Goal: Complete application form: Complete application form

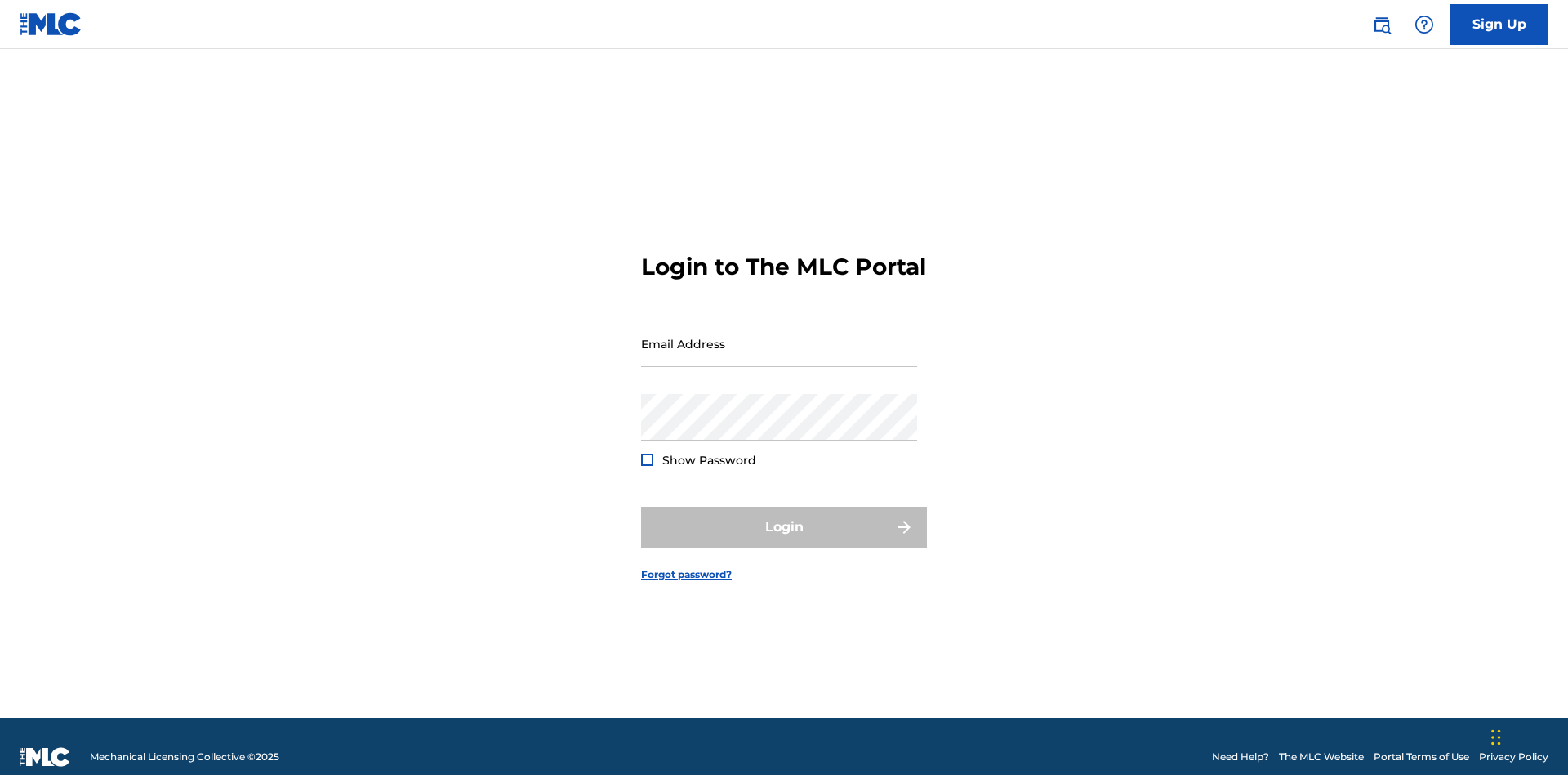
scroll to position [21, 0]
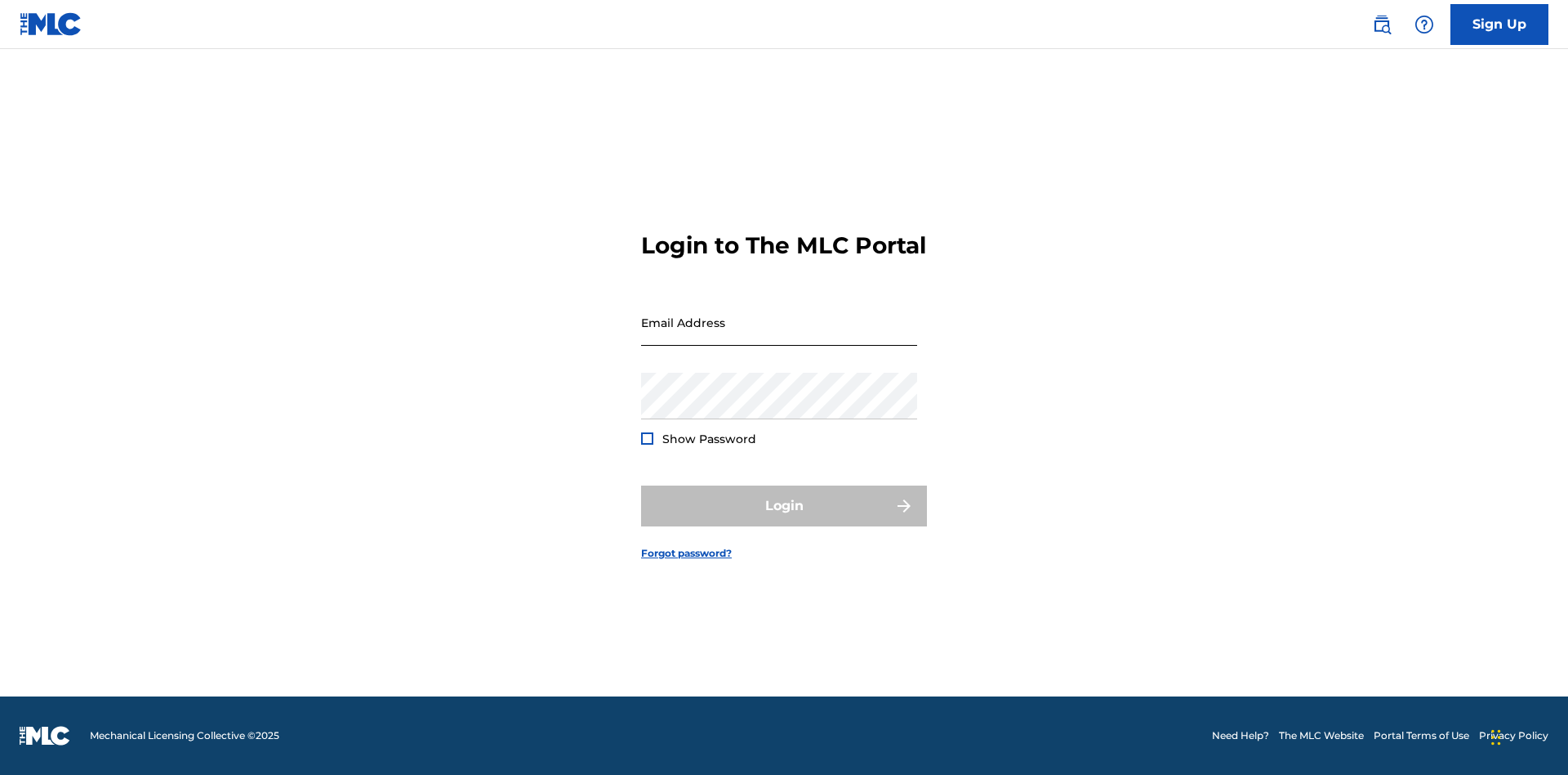
click at [779, 336] on input "Email Address" at bounding box center [779, 321] width 276 height 46
type input "[PERSON_NAME][EMAIL_ADDRESS][PERSON_NAME][DOMAIN_NAME]"
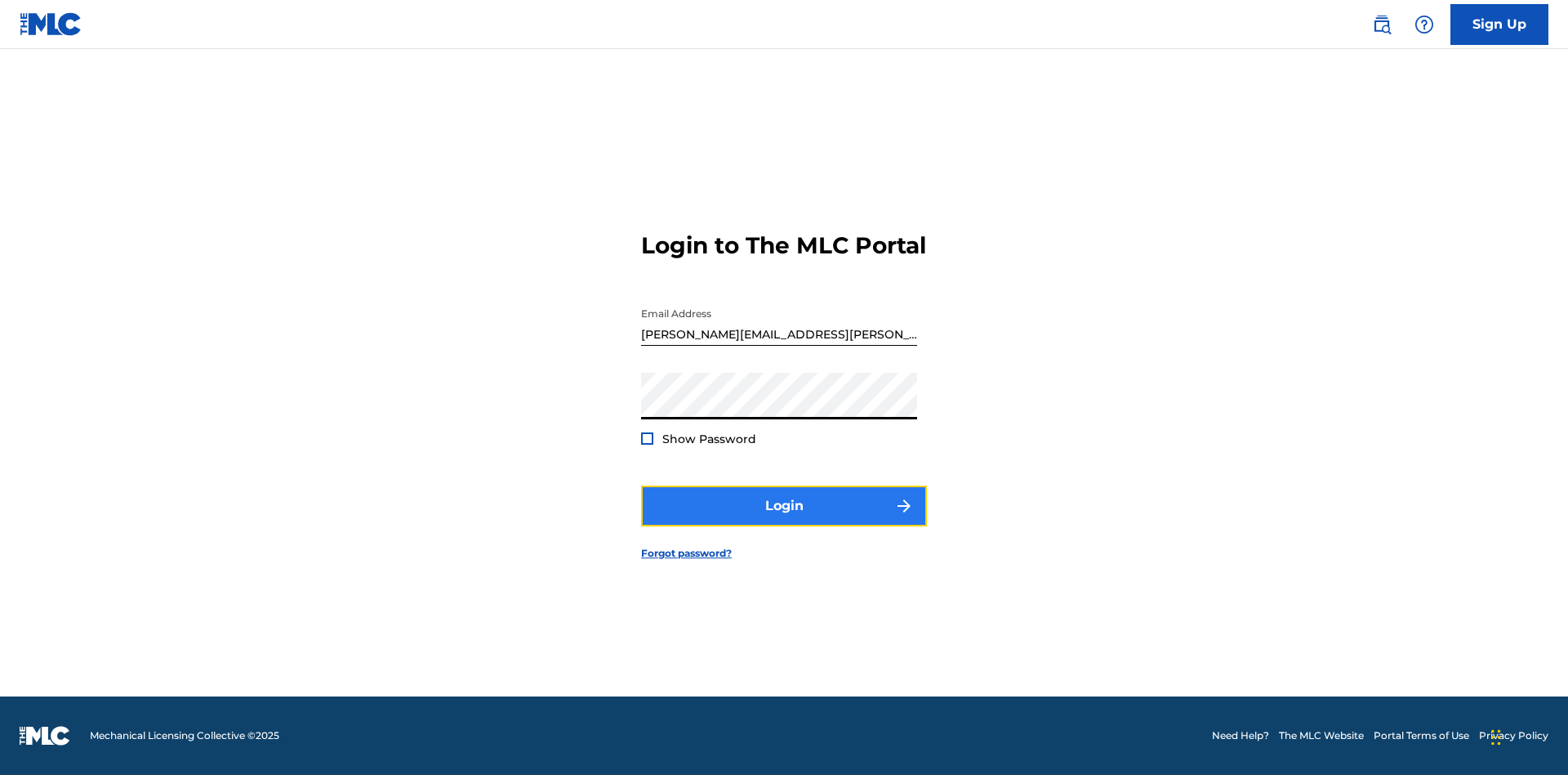
click at [784, 520] on button "Login" at bounding box center [784, 506] width 286 height 41
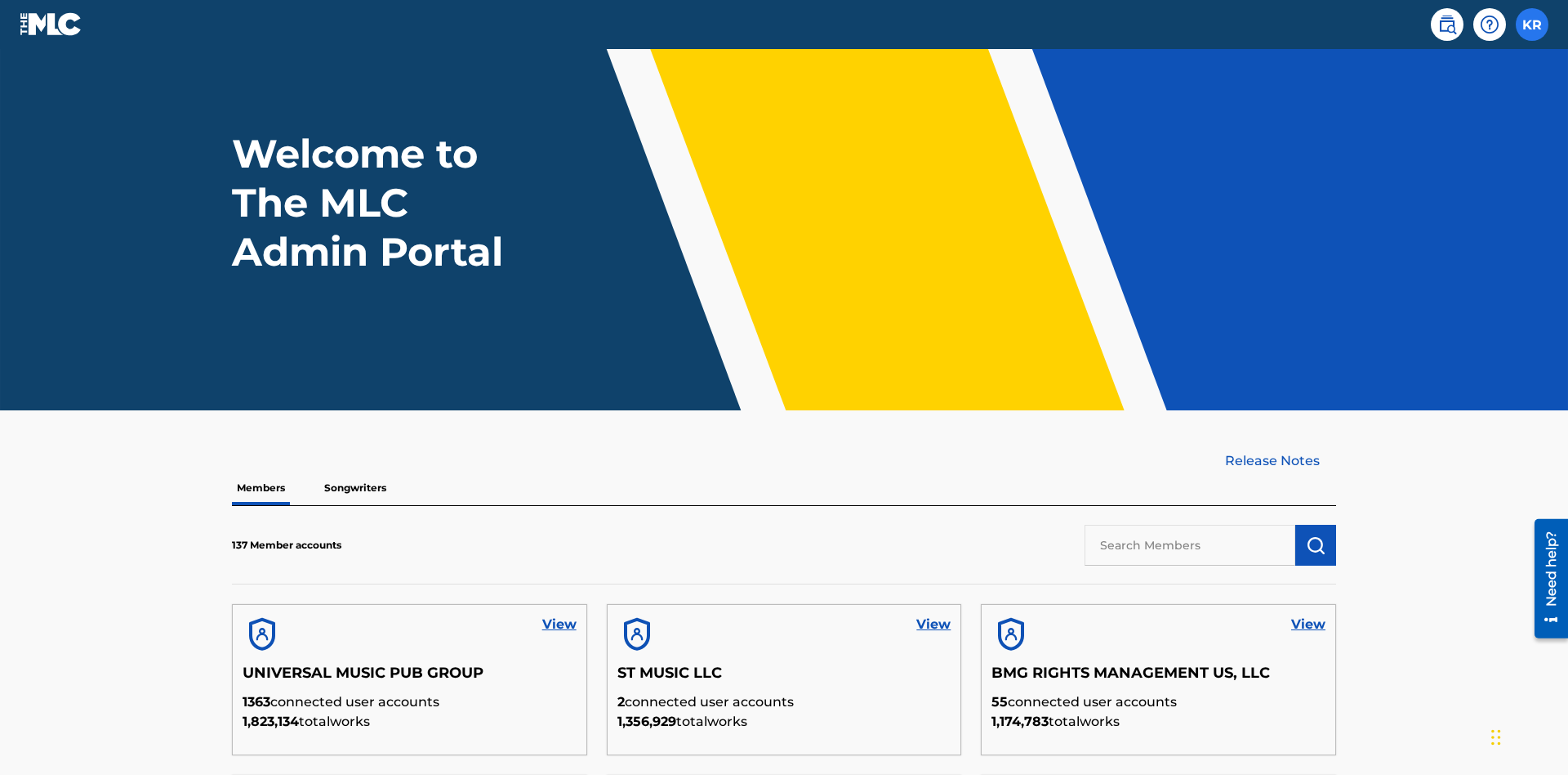
click at [1533, 24] on label at bounding box center [1532, 24] width 33 height 33
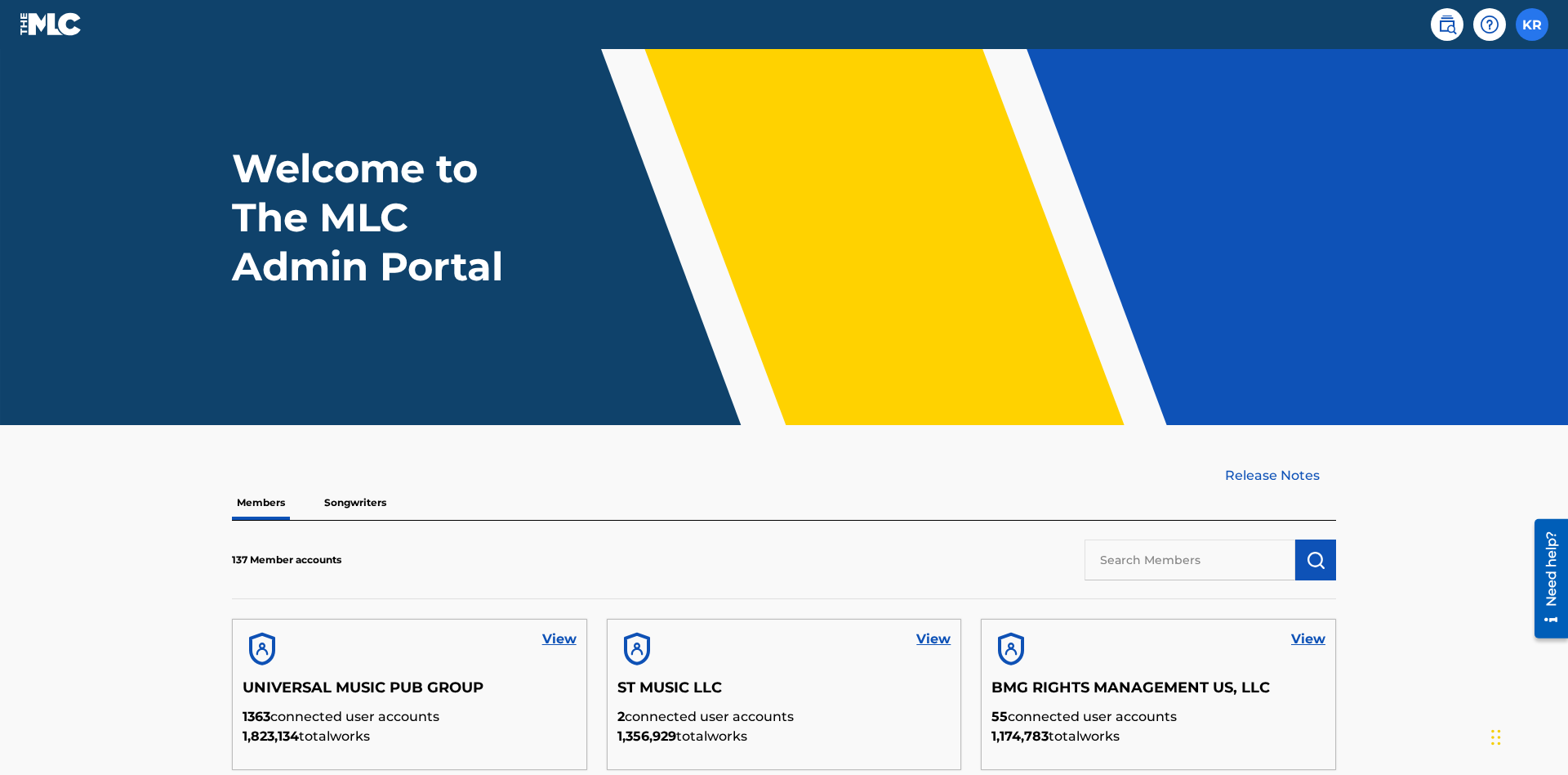
click at [1533, 24] on input "KR [PERSON_NAME] [PERSON_NAME][EMAIL_ADDRESS][PERSON_NAME][DOMAIN_NAME] Profile…" at bounding box center [1533, 24] width 0 height 0
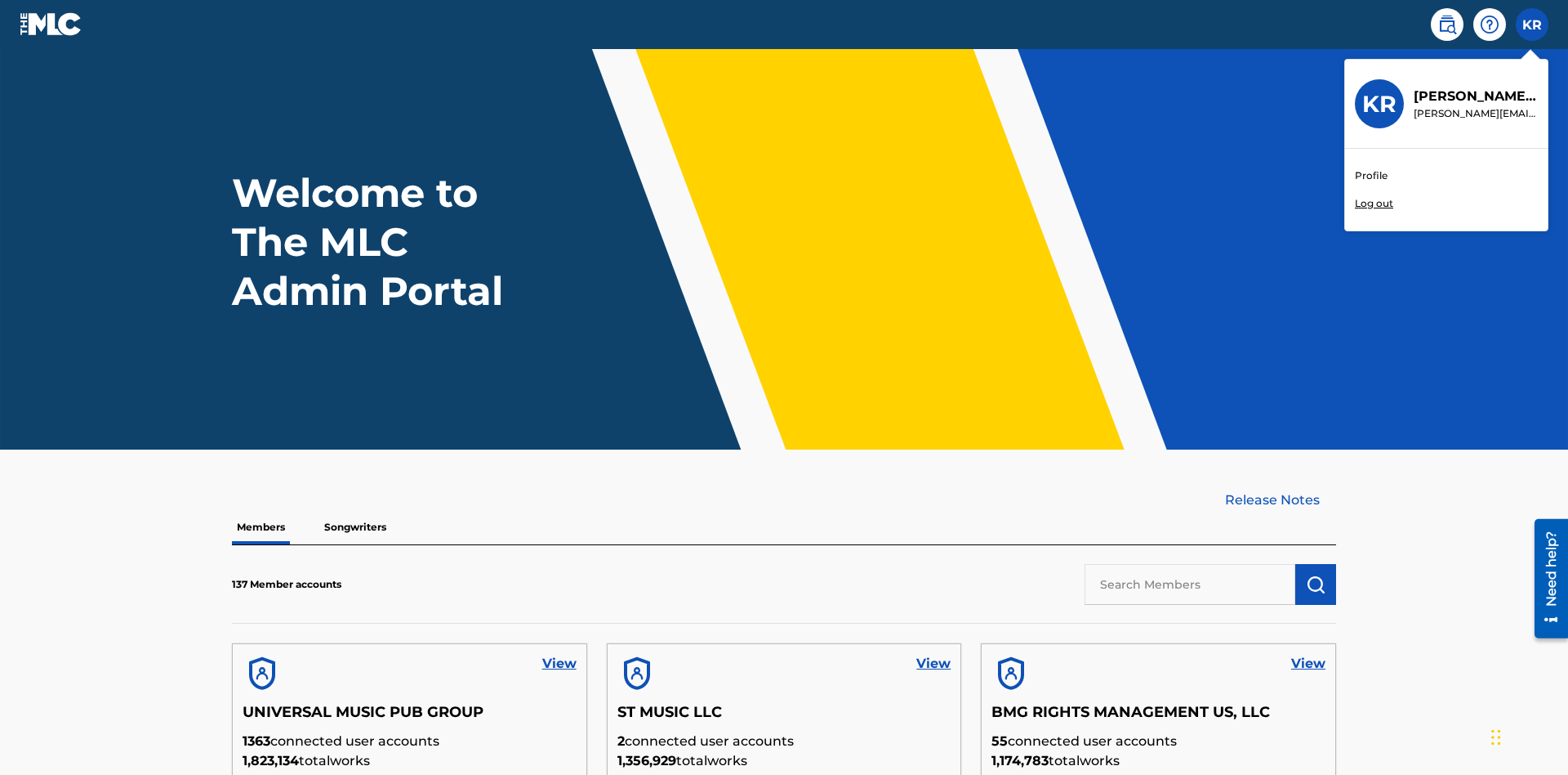
click at [1370, 176] on link "Profile" at bounding box center [1371, 175] width 33 height 14
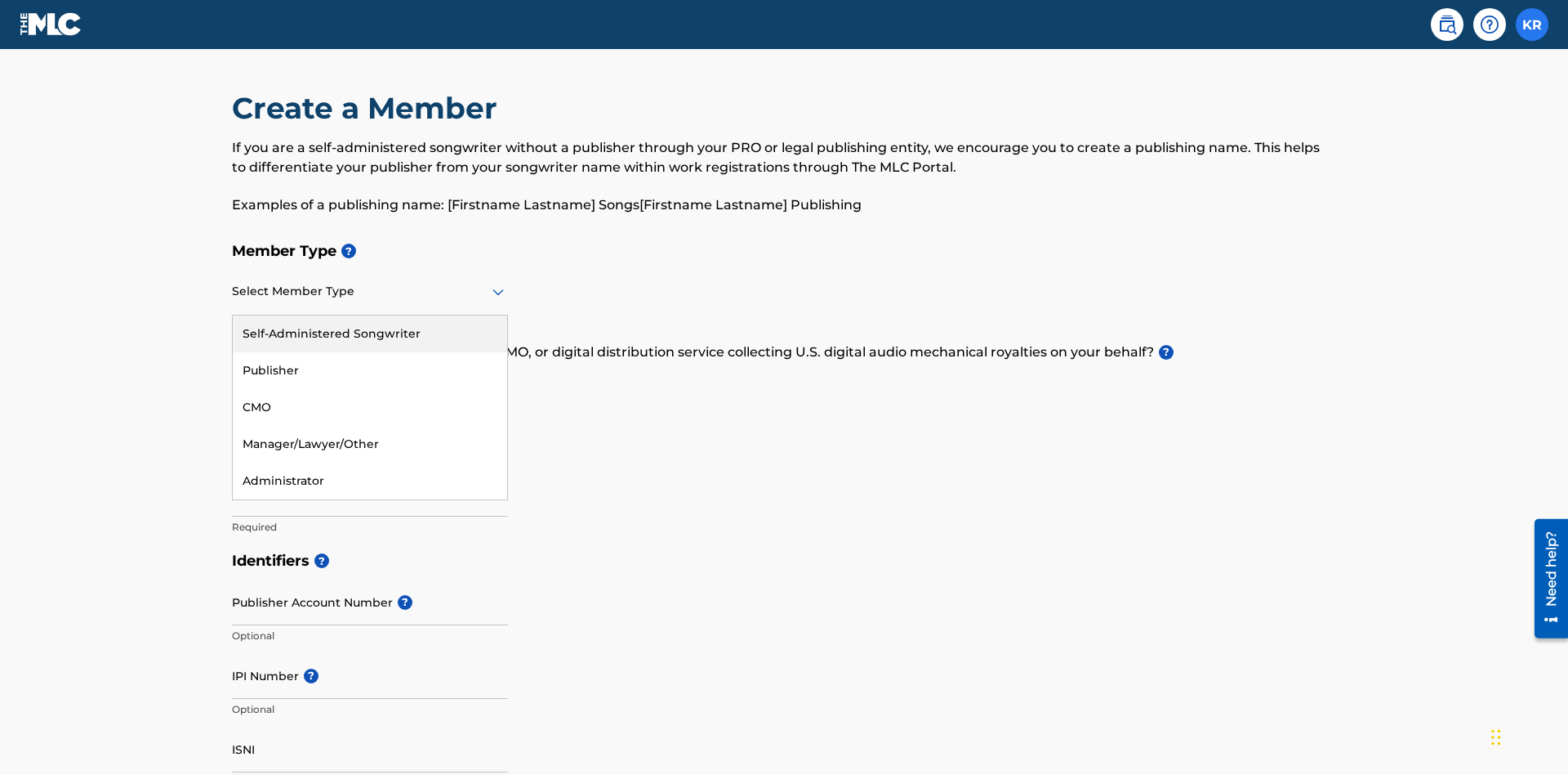
scroll to position [184, 0]
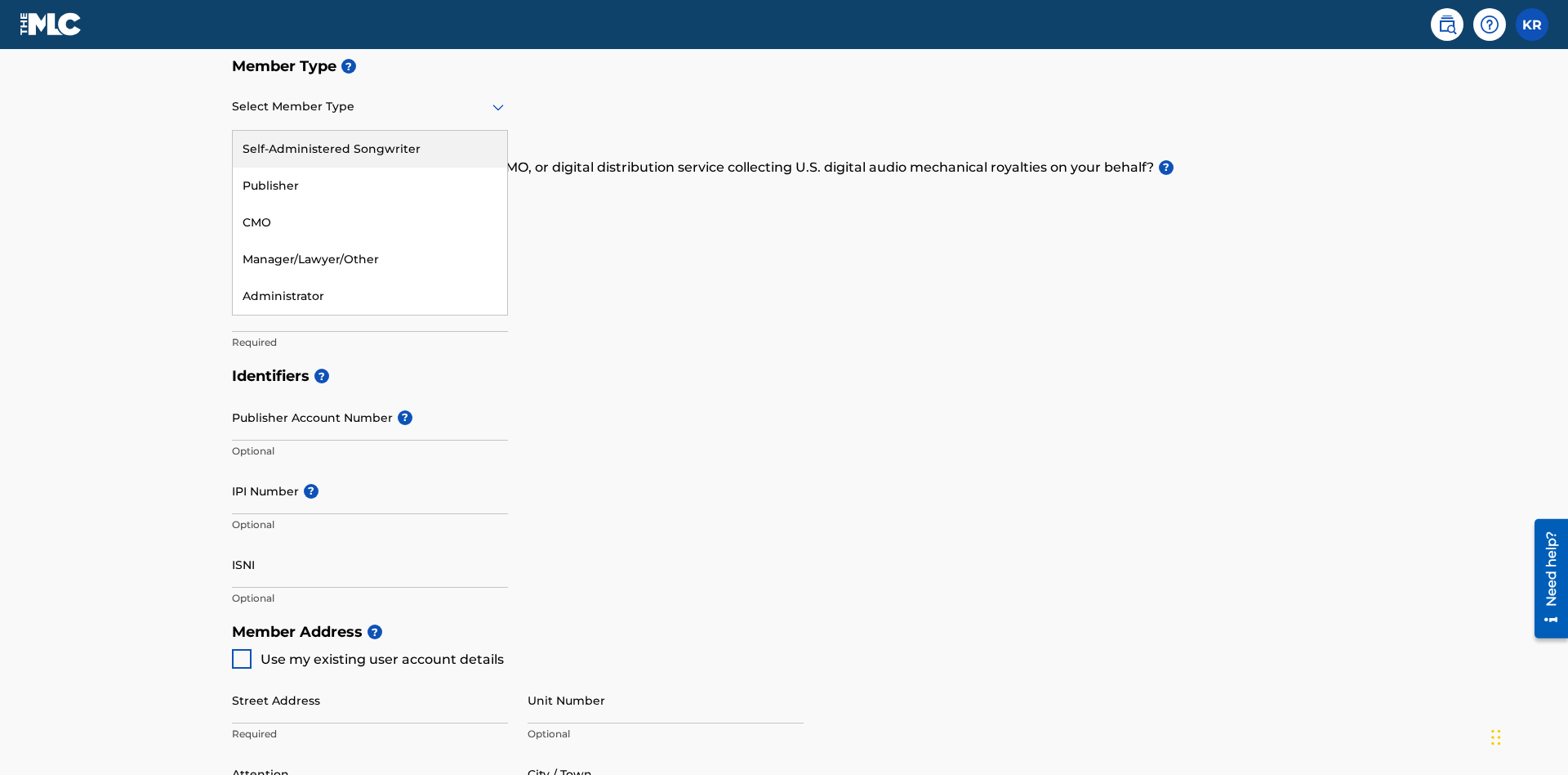
click at [370, 149] on div "Self-Administered Songwriter" at bounding box center [370, 149] width 274 height 37
click at [233, 191] on input "text" at bounding box center [234, 199] width 3 height 17
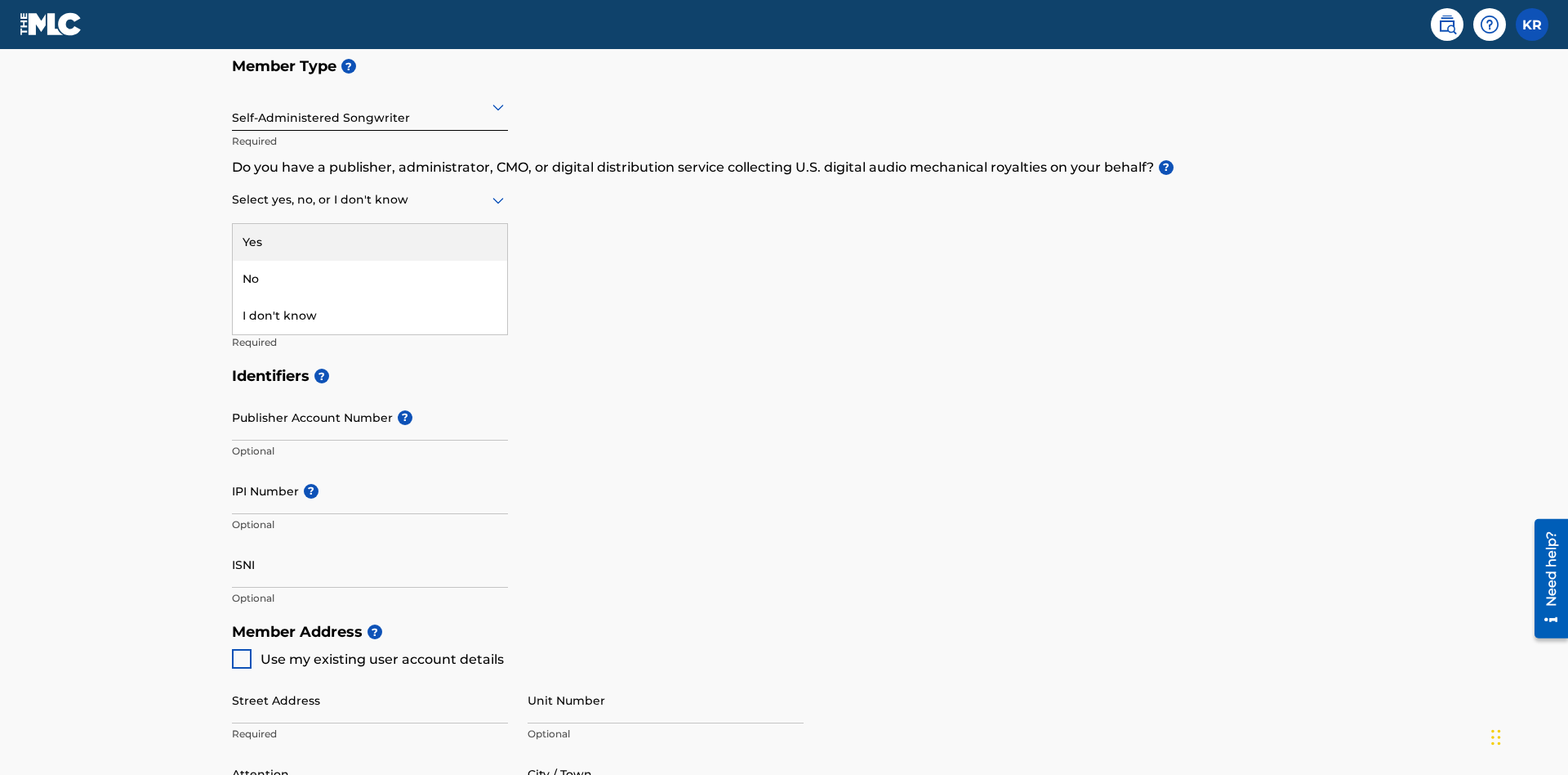
click at [370, 261] on div "No" at bounding box center [370, 279] width 274 height 37
click at [370, 285] on input "Member name" at bounding box center [370, 308] width 276 height 46
type input "Z2025.09.30.04.25.51"
click at [370, 677] on input "Street Address" at bounding box center [370, 699] width 276 height 46
type input "[STREET_ADDRESS]"
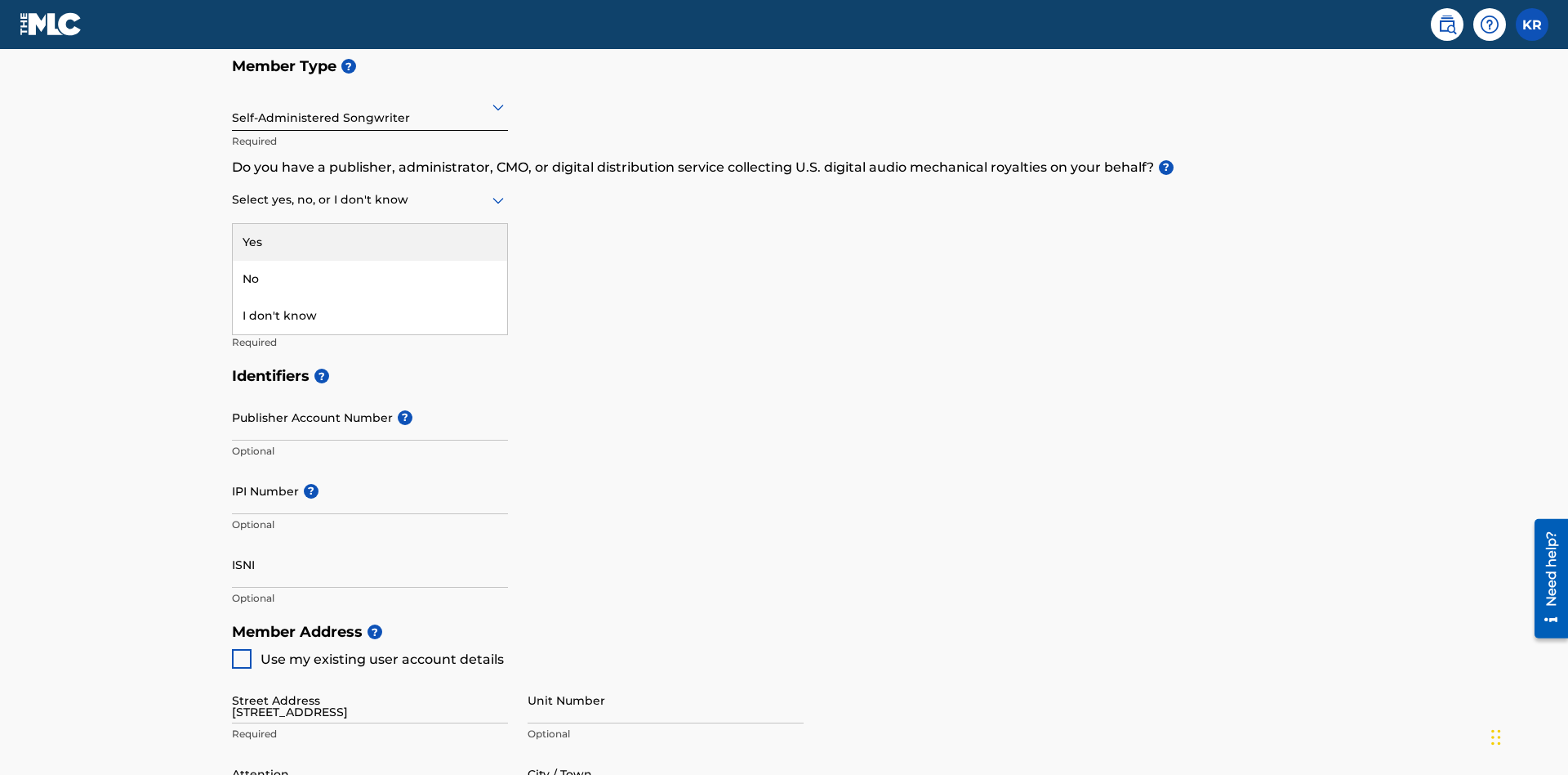
click at [665, 677] on input "Unit Number" at bounding box center [665, 699] width 276 height 46
type input "Unit A"
click at [370, 750] on input "Attention" at bounding box center [370, 772] width 276 height 46
type input "[PERSON_NAME]"
click at [665, 750] on input "City / Town" at bounding box center [665, 772] width 276 height 46
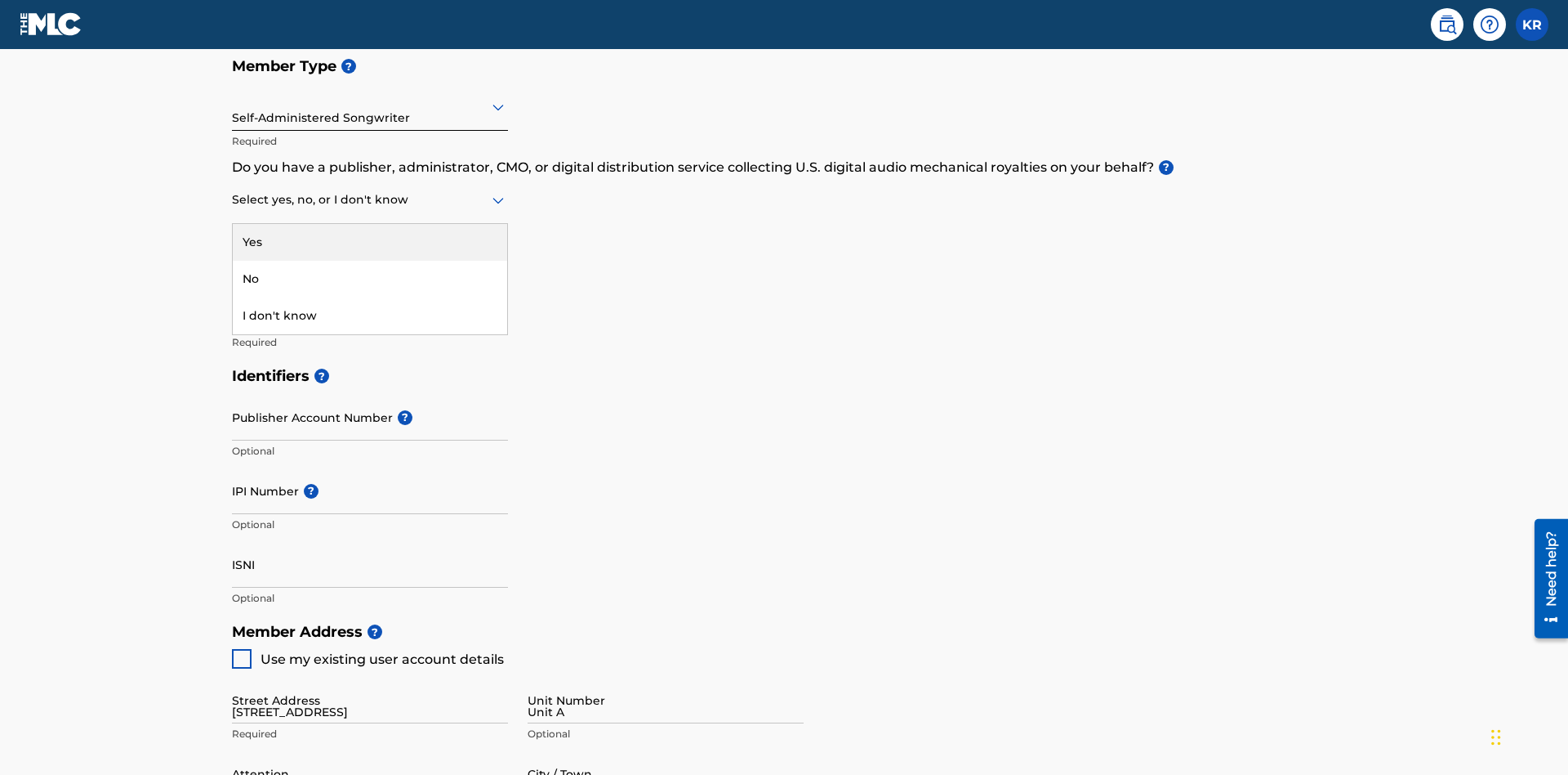
type input "[GEOGRAPHIC_DATA]"
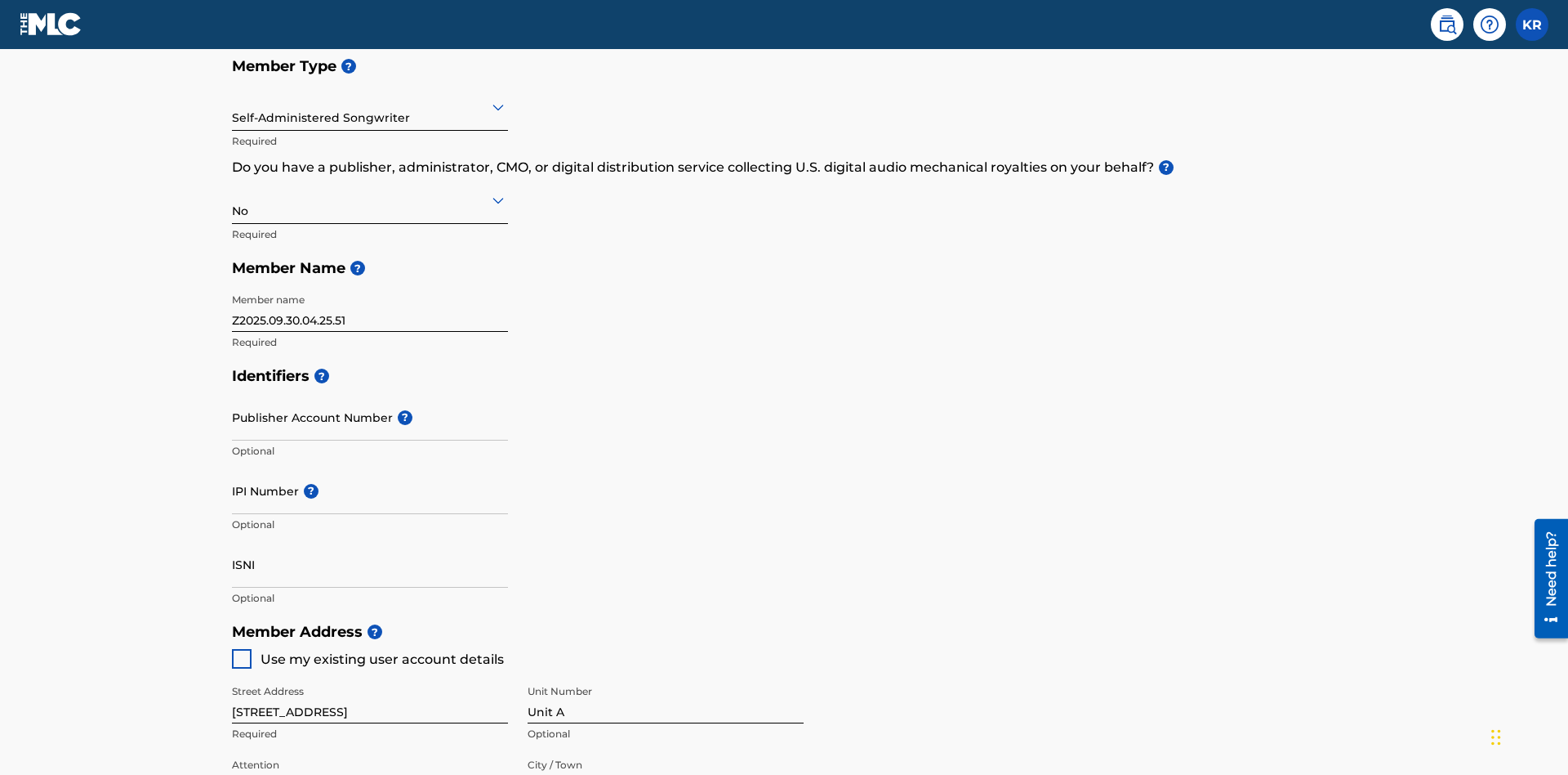
type input "43140"
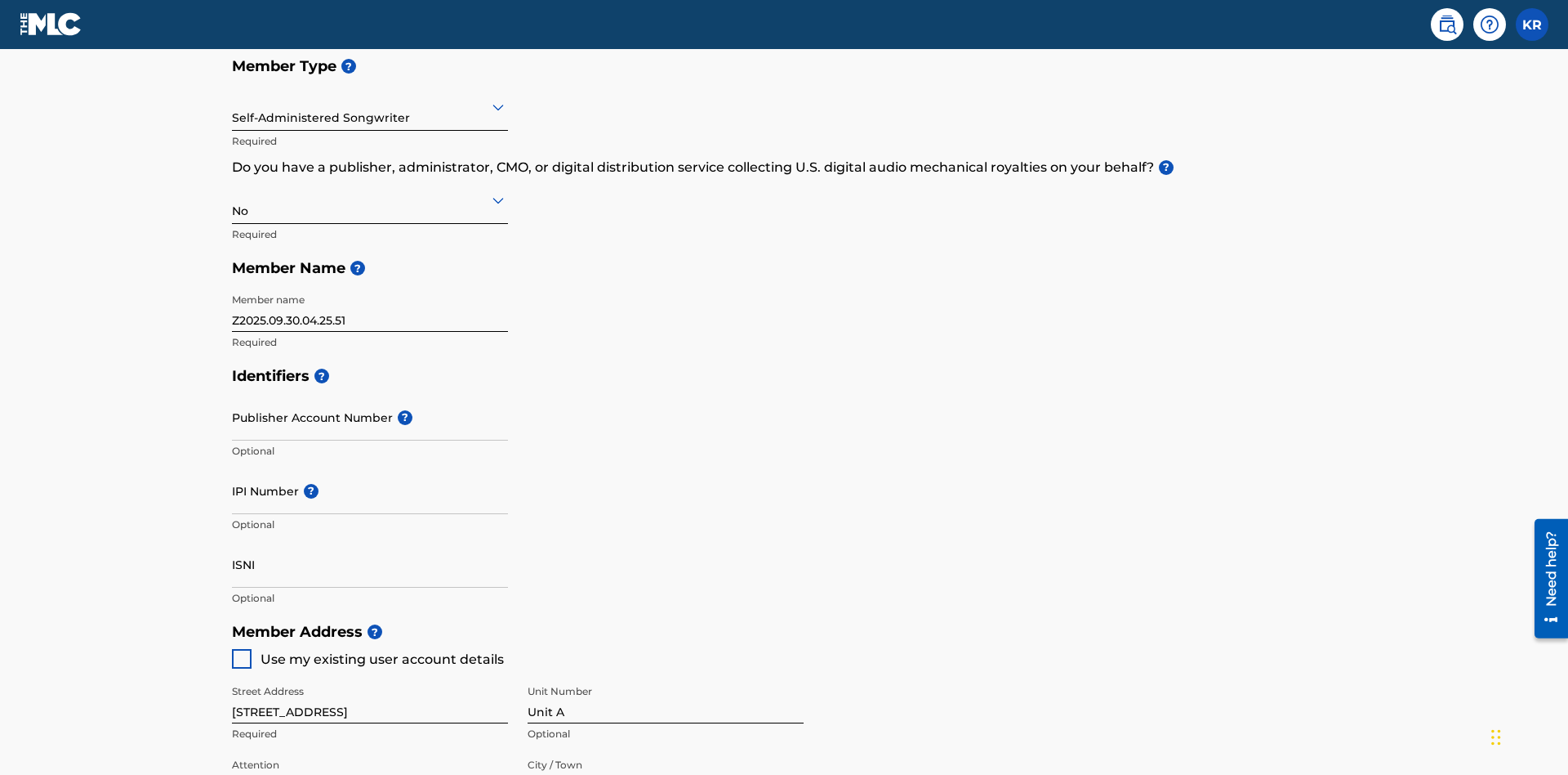
click at [370, 394] on input "Publisher Account Number ?" at bounding box center [370, 417] width 276 height 46
click at [370, 467] on input "IPI Number ?" at bounding box center [370, 490] width 276 height 46
click at [370, 541] on input "ISNI" at bounding box center [370, 564] width 276 height 46
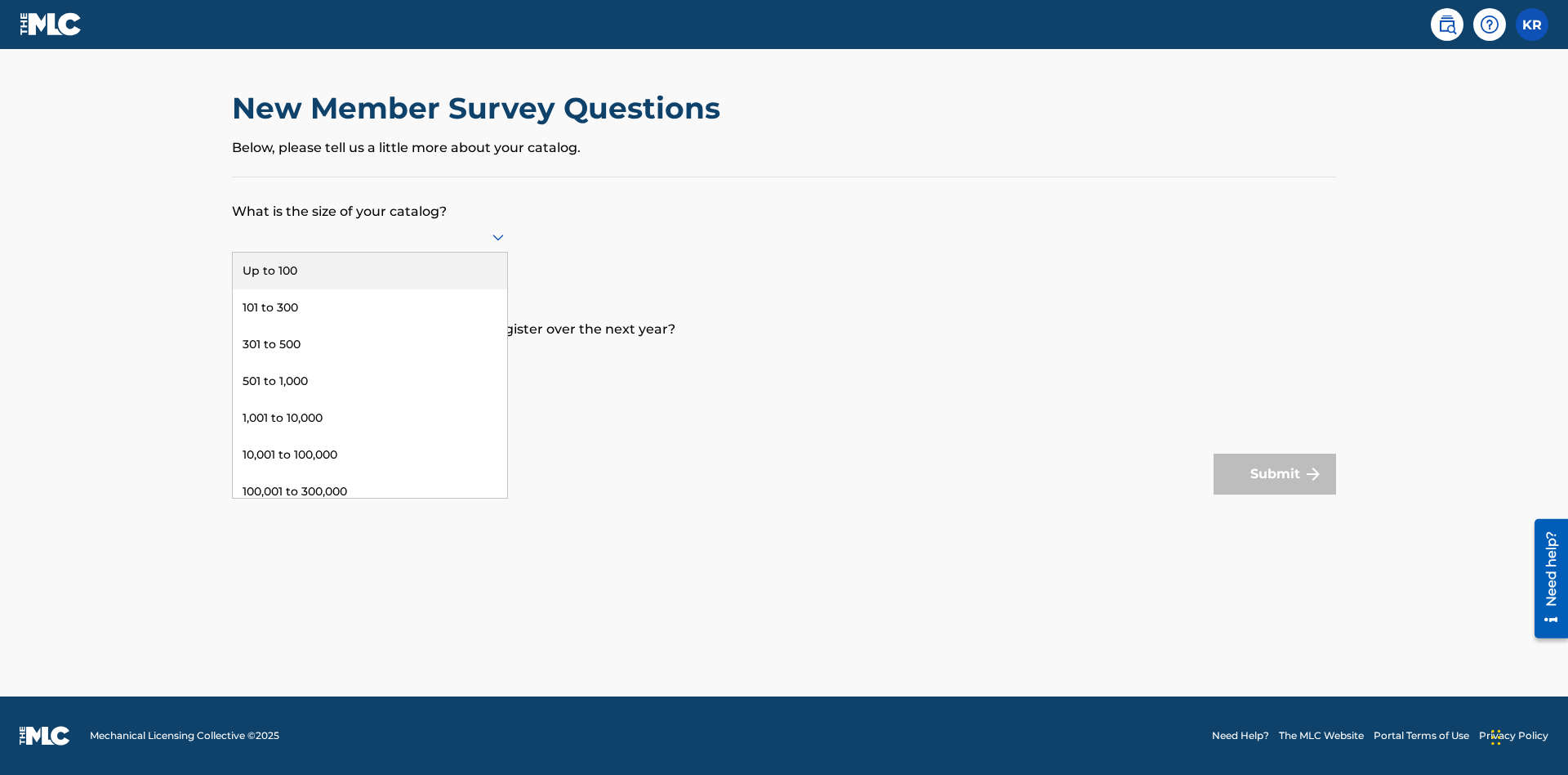
click at [370, 270] on div "Up to 100" at bounding box center [370, 271] width 274 height 37
click at [233, 353] on input "text" at bounding box center [234, 354] width 3 height 17
